Goal: Task Accomplishment & Management: Use online tool/utility

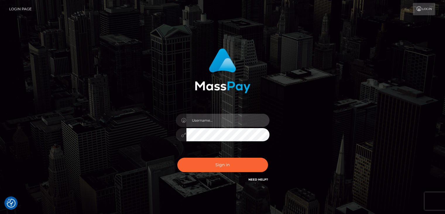
type input "Edward"
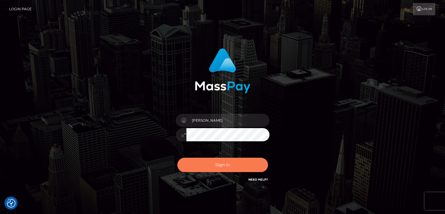
click at [239, 166] on button "Sign in" at bounding box center [222, 164] width 91 height 14
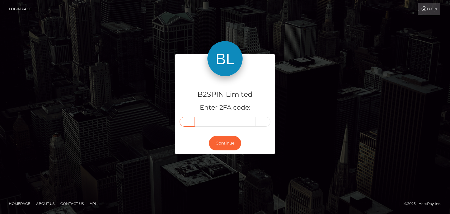
click at [191, 124] on input "text" at bounding box center [186, 121] width 15 height 10
paste input "8"
type input "8"
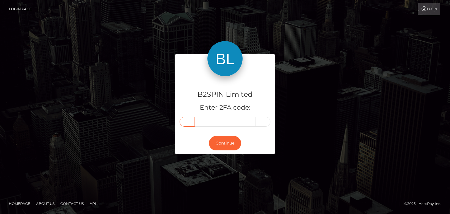
type input "2"
type input "9"
type input "3"
click at [219, 143] on button "Continue" at bounding box center [225, 143] width 32 height 14
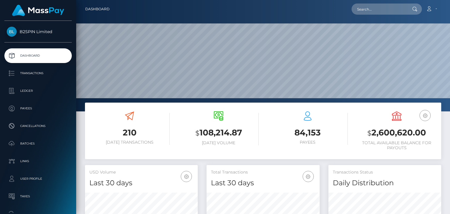
scroll to position [104, 112]
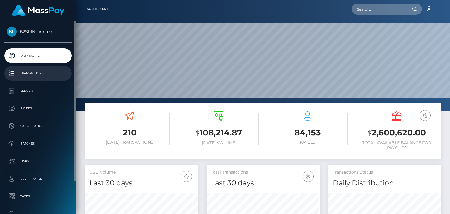
click at [56, 73] on p "Transactions" at bounding box center [38, 73] width 63 height 9
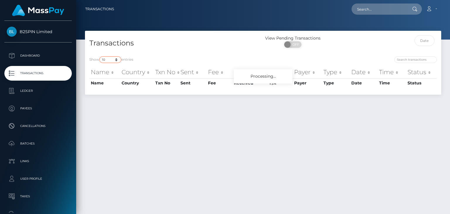
click at [114, 61] on select "10 25 50 100 250 500 1,000 3,500" at bounding box center [110, 59] width 22 height 7
select select "3500"
click at [100, 56] on select "10 25 50 100 250 500 1,000 3,500" at bounding box center [110, 59] width 22 height 7
click at [419, 40] on input "text" at bounding box center [424, 40] width 20 height 11
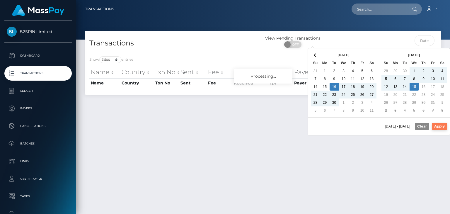
click at [437, 127] on button "Apply" at bounding box center [438, 126] width 15 height 7
type input "[DATE] - [DATE]"
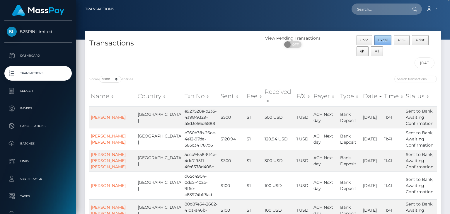
click at [382, 42] on button "Excel" at bounding box center [382, 40] width 17 height 10
